Goal: Entertainment & Leisure: Consume media (video, audio)

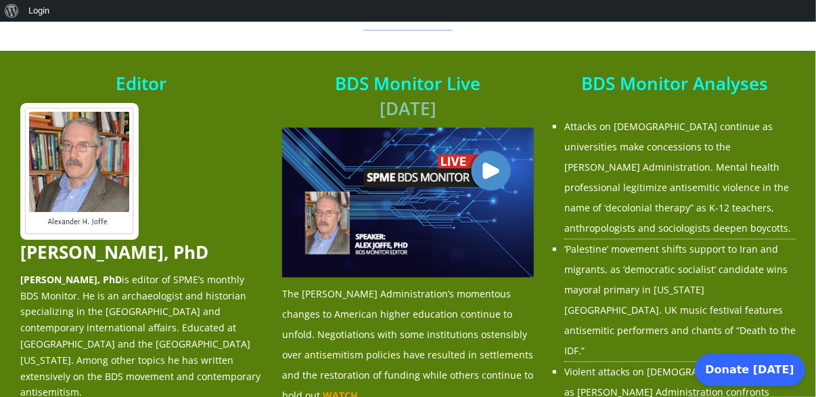
scroll to position [1246, 0]
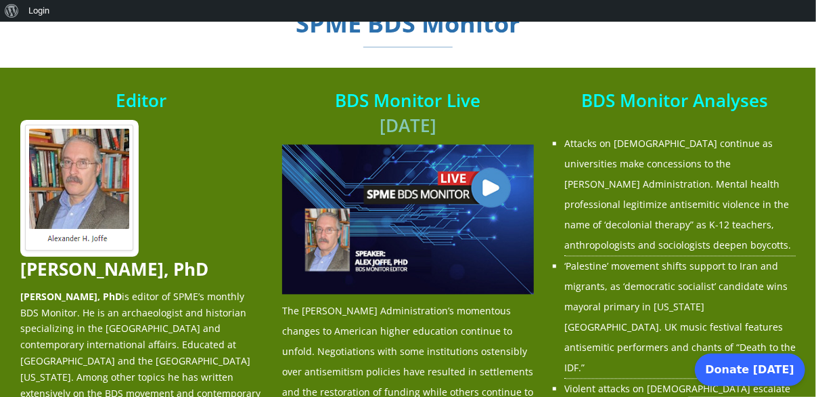
click at [494, 175] on img at bounding box center [408, 219] width 252 height 150
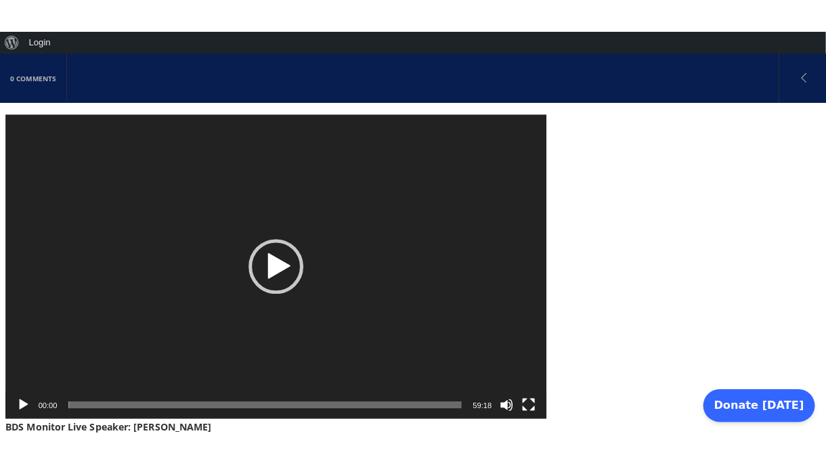
scroll to position [397, 0]
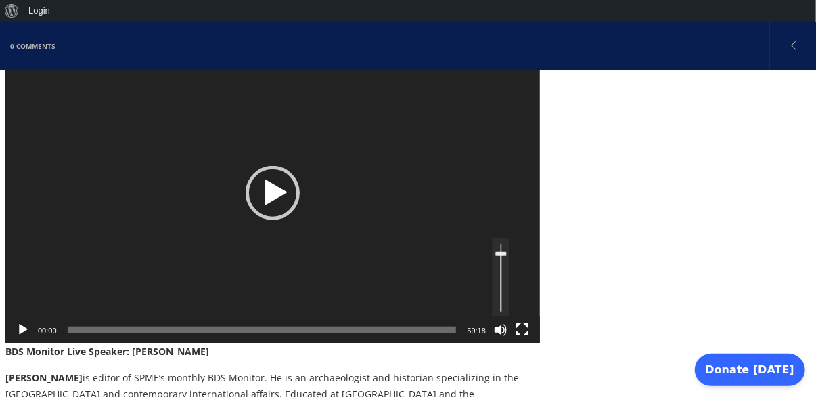
drag, startPoint x: 500, startPoint y: 237, endPoint x: 501, endPoint y: 224, distance: 12.9
click at [501, 238] on link "Use Up/Down Arrow keys to increase or decrease volume." at bounding box center [501, 277] width 17 height 78
click at [24, 323] on button "Play" at bounding box center [23, 330] width 14 height 14
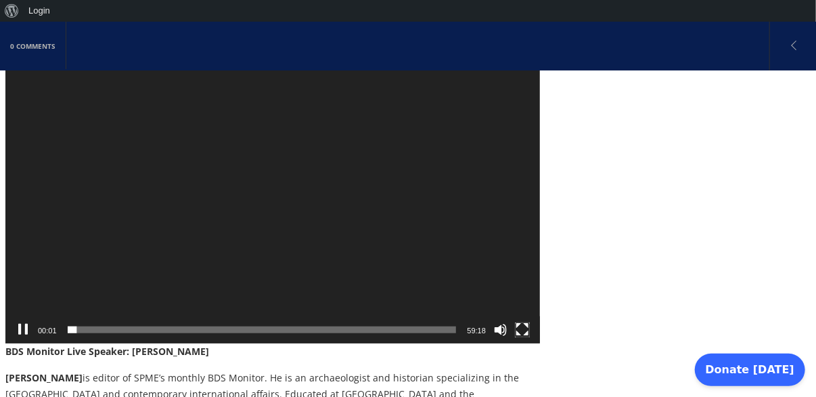
click at [526, 323] on button "Fullscreen" at bounding box center [523, 330] width 14 height 14
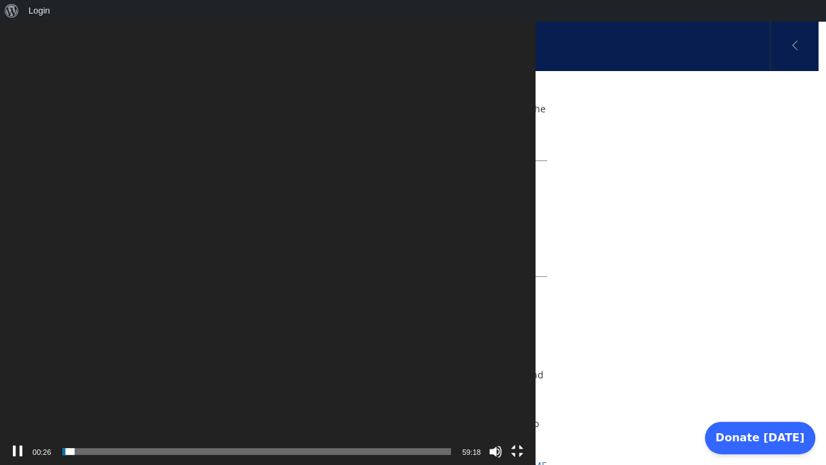
click at [393, 342] on video "https://spme.org/wp-content/uploads/sites/5/2025/08/BDS-Monitor-2025-08-26.mp4" at bounding box center [267, 232] width 535 height 465
click at [295, 243] on div "Play" at bounding box center [267, 233] width 54 height 54
click at [498, 228] on video "https://spme.org/wp-content/uploads/sites/5/2025/08/BDS-Monitor-2025-08-26.mp4" at bounding box center [267, 232] width 535 height 465
click at [295, 236] on div "Play" at bounding box center [267, 233] width 54 height 54
click at [524, 396] on button "Fullscreen" at bounding box center [517, 452] width 14 height 14
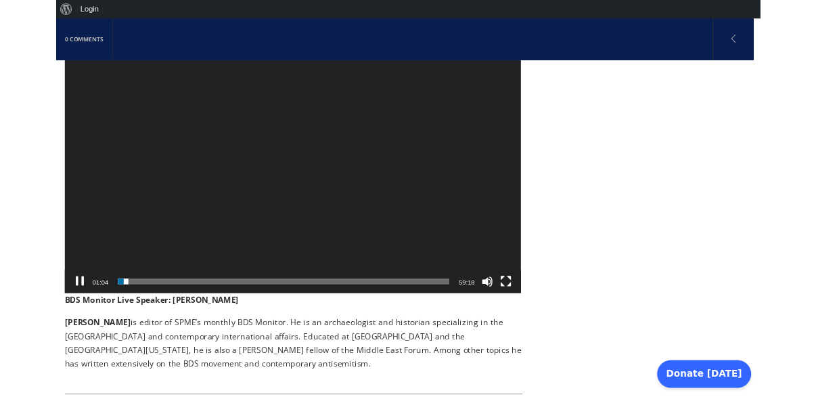
scroll to position [698, 0]
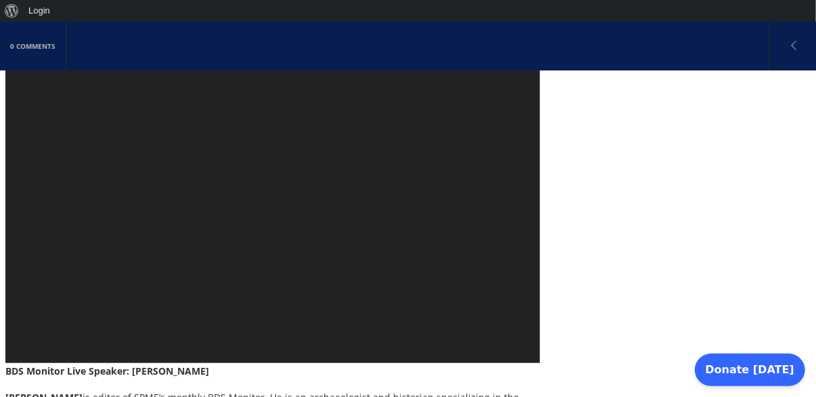
scroll to position [380, 0]
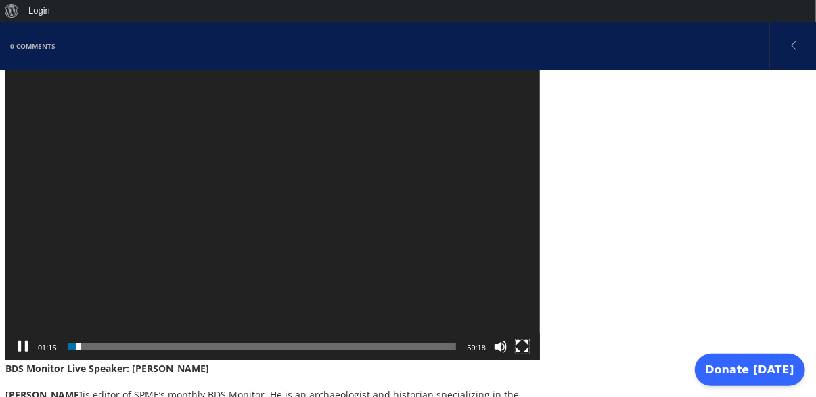
click at [522, 340] on button "Fullscreen" at bounding box center [523, 347] width 14 height 14
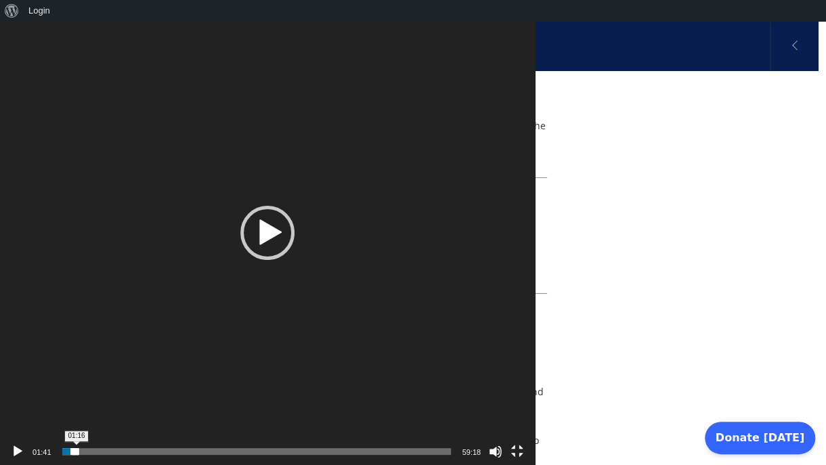
click at [77, 396] on span "Time Slider" at bounding box center [75, 451] width 7 height 7
click at [71, 396] on span "00:47" at bounding box center [256, 451] width 389 height 7
click at [66, 396] on span "Time Slider" at bounding box center [66, 452] width 0 height 0
click at [81, 396] on span "01:40" at bounding box center [256, 451] width 389 height 7
click at [79, 396] on span "Video Player" at bounding box center [81, 451] width 7 height 7
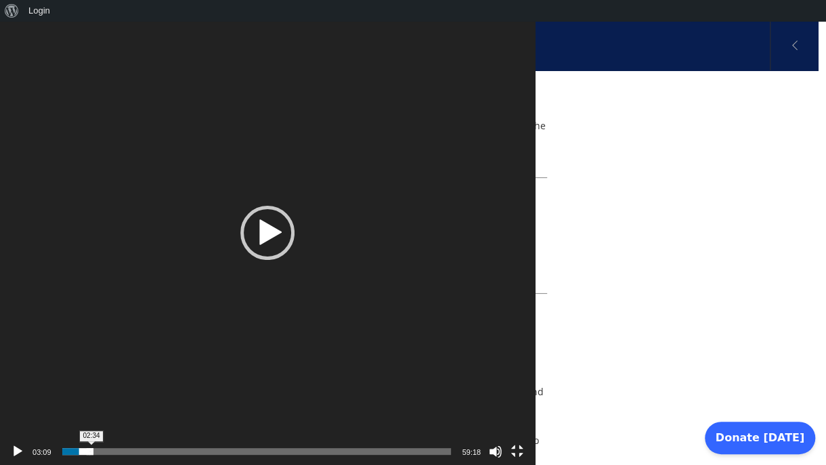
click at [91, 396] on span "02:34" at bounding box center [256, 451] width 389 height 7
click at [455, 273] on video "https://spme.org/wp-content/uploads/sites/5/2025/08/BDS-Monitor-2025-08-26.mp4" at bounding box center [267, 232] width 535 height 465
click at [295, 235] on div "Play" at bounding box center [267, 233] width 54 height 54
click at [109, 396] on span "04:06" at bounding box center [256, 451] width 389 height 7
click at [179, 396] on span "10:10" at bounding box center [256, 451] width 389 height 7
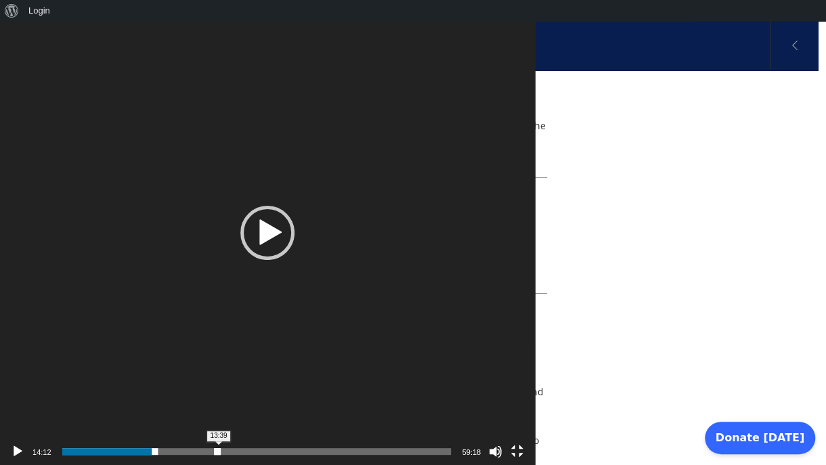
click at [219, 396] on span "13:39" at bounding box center [256, 451] width 389 height 7
click at [487, 236] on video "https://spme.org/wp-content/uploads/sites/5/2025/08/BDS-Monitor-2025-08-26.mp4" at bounding box center [267, 232] width 535 height 465
click at [295, 233] on div "Play" at bounding box center [267, 233] width 54 height 54
click at [469, 299] on video "https://spme.org/wp-content/uploads/sites/5/2025/08/BDS-Monitor-2025-08-26.mp4" at bounding box center [267, 232] width 535 height 465
click at [284, 396] on span "19:23" at bounding box center [256, 451] width 389 height 7
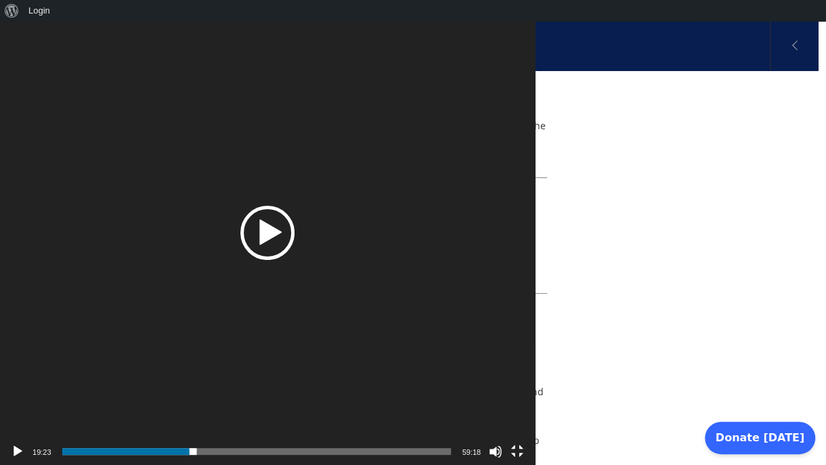
click at [295, 227] on div "Play" at bounding box center [267, 233] width 54 height 54
click at [401, 396] on span "Time Slider" at bounding box center [399, 451] width 7 height 7
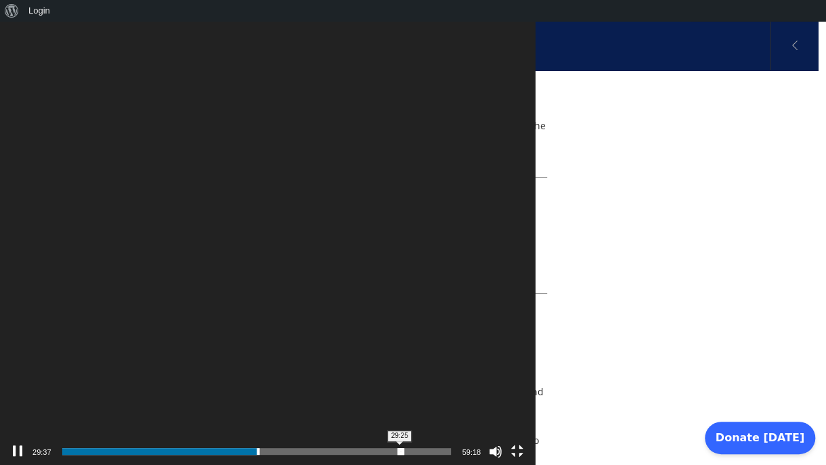
click at [399, 396] on span "Video Player" at bounding box center [400, 451] width 7 height 7
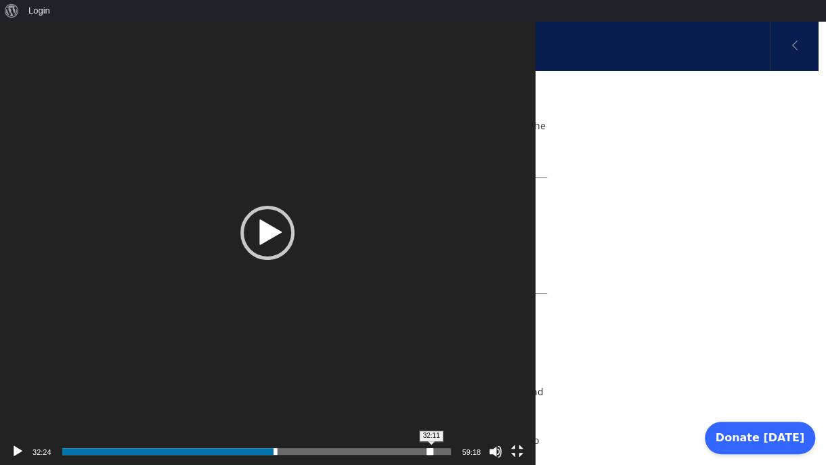
click at [431, 396] on span "Time Slider" at bounding box center [430, 451] width 7 height 7
click at [452, 396] on span "34:54" at bounding box center [256, 451] width 389 height 7
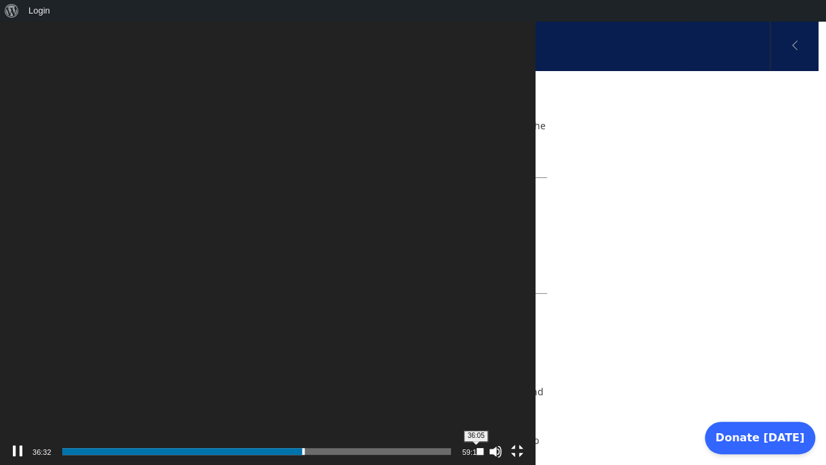
click at [477, 396] on span "Video Player" at bounding box center [480, 451] width 7 height 7
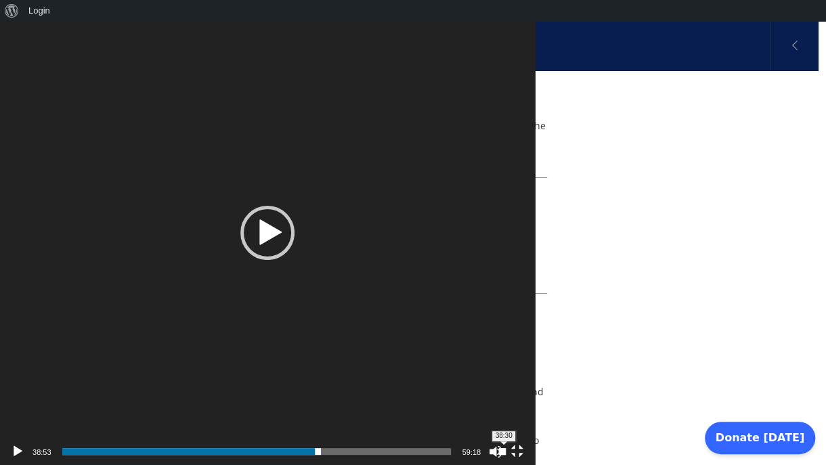
click at [504, 396] on span "Time Slider" at bounding box center [502, 451] width 7 height 7
click at [452, 396] on span "57:30" at bounding box center [256, 451] width 389 height 7
drag, startPoint x: 736, startPoint y: 452, endPoint x: 759, endPoint y: 447, distance: 23.5
click at [535, 396] on div "59:14 58:58 59:18 Use Up/Down Arrow keys to increase or decrease volume." at bounding box center [267, 451] width 535 height 27
click at [741, 396] on span "Time Slider" at bounding box center [739, 451] width 7 height 7
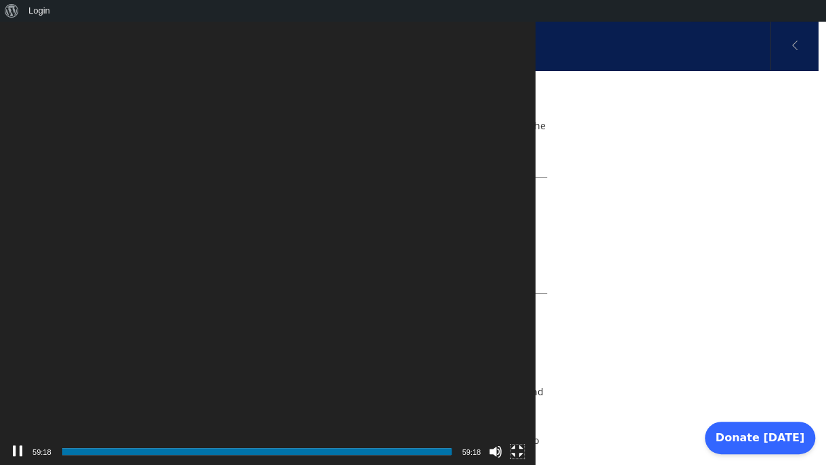
click at [524, 396] on button "Fullscreen" at bounding box center [517, 452] width 14 height 14
